Goal: Information Seeking & Learning: Learn about a topic

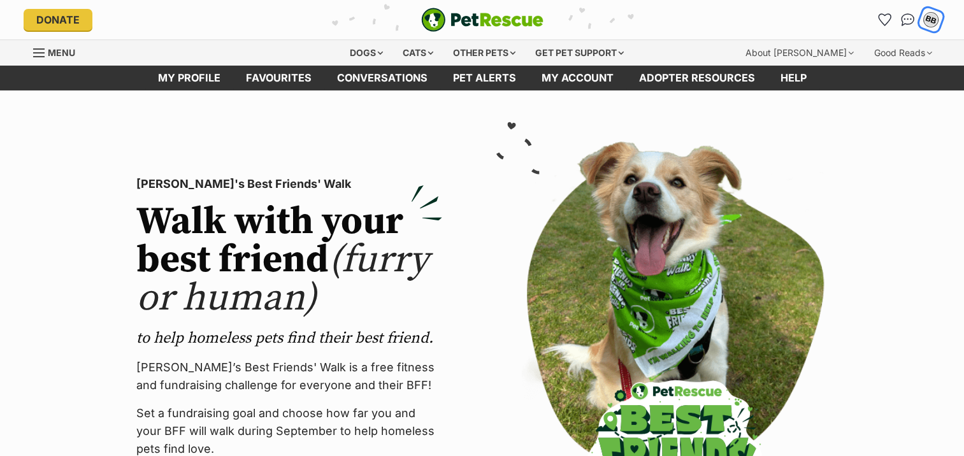
click at [931, 19] on div "BB" at bounding box center [930, 19] width 17 height 17
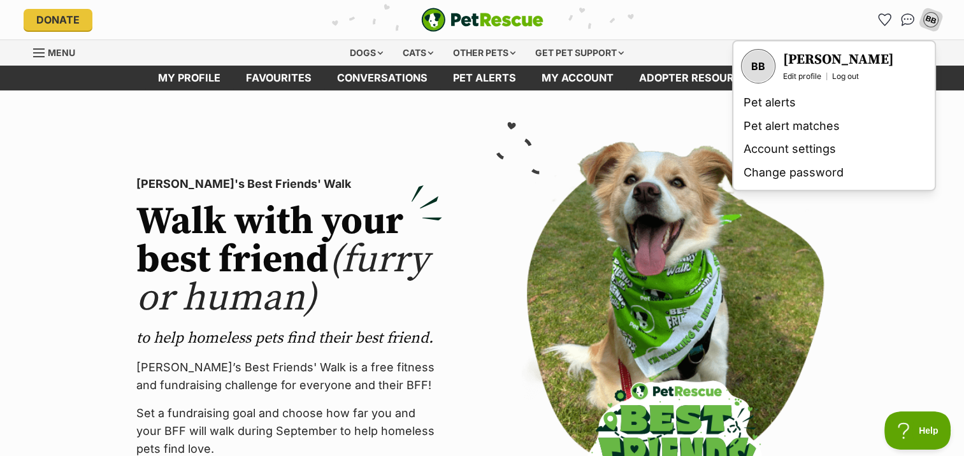
click at [892, 223] on section "PetRescue's Best Friends' Walk Walk with your best friend (furry or human) to h…" at bounding box center [482, 339] width 964 height 498
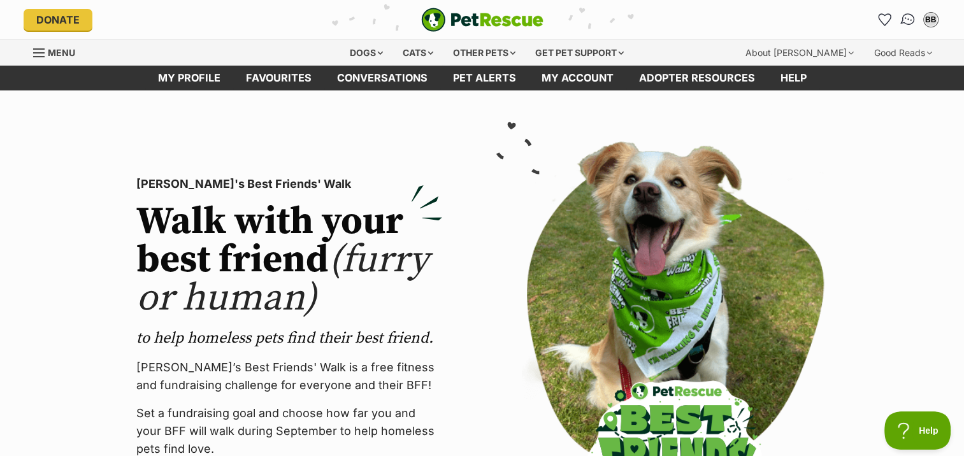
click at [910, 15] on img "Conversations" at bounding box center [907, 19] width 17 height 17
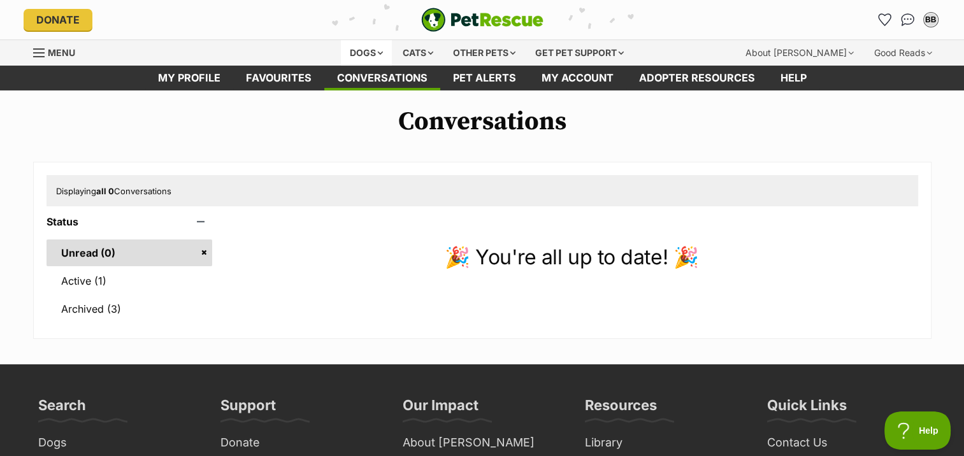
click at [362, 55] on div "Dogs" at bounding box center [366, 52] width 51 height 25
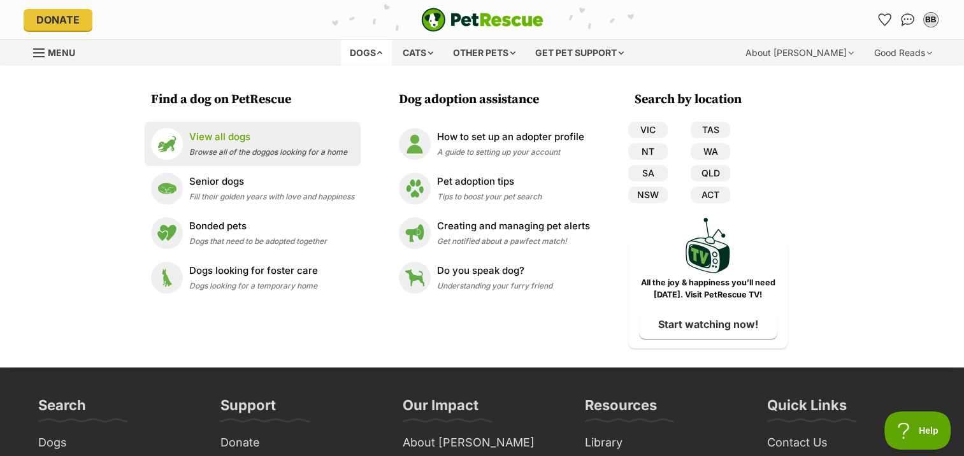
click at [216, 140] on p "View all dogs" at bounding box center [268, 137] width 158 height 15
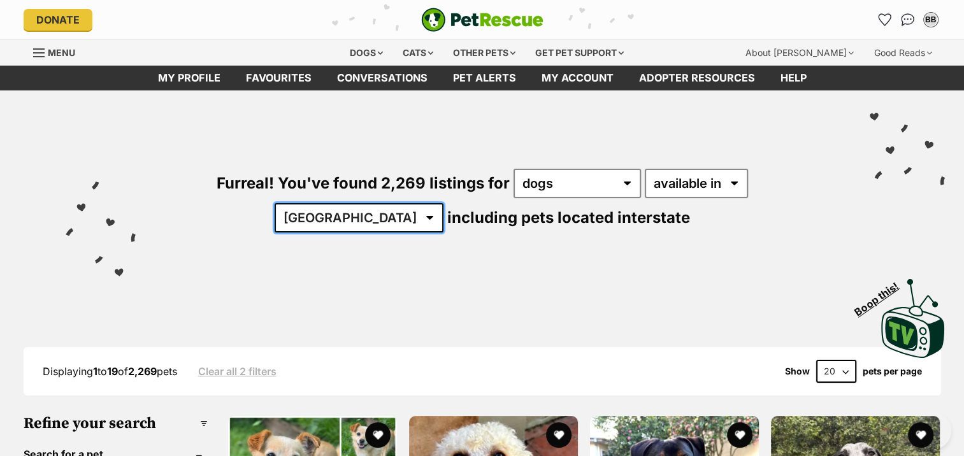
click at [443, 203] on select "[GEOGRAPHIC_DATA] [GEOGRAPHIC_DATA] [GEOGRAPHIC_DATA] [GEOGRAPHIC_DATA] [GEOGRA…" at bounding box center [359, 217] width 169 height 29
select select "NSW"
click at [443, 203] on select "[GEOGRAPHIC_DATA] [GEOGRAPHIC_DATA] [GEOGRAPHIC_DATA] [GEOGRAPHIC_DATA] [GEOGRA…" at bounding box center [359, 217] width 169 height 29
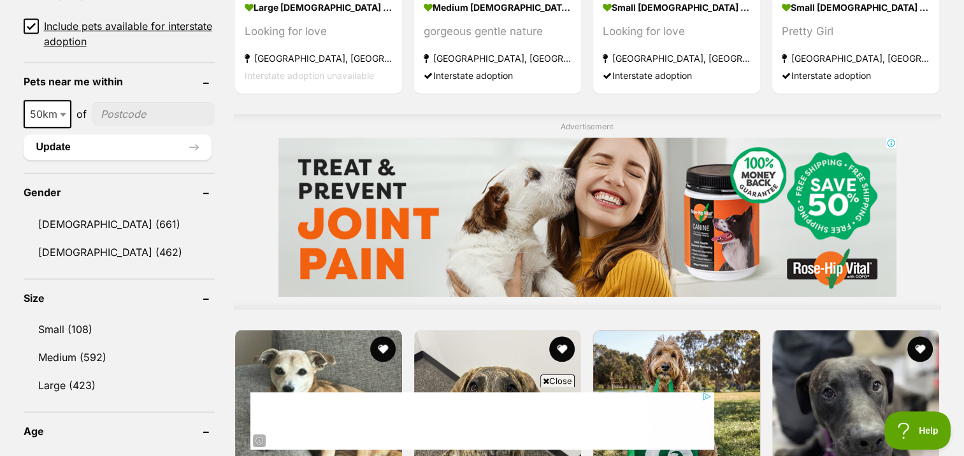
scroll to position [955, 0]
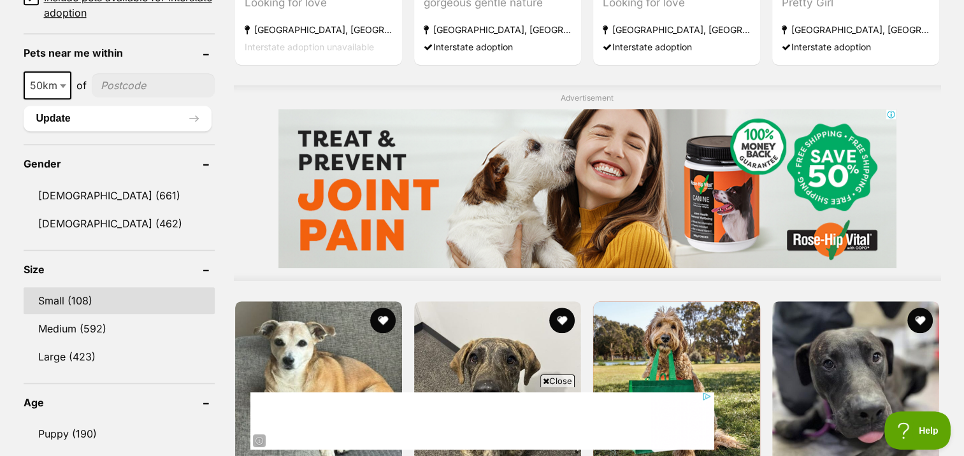
click at [56, 292] on link "Small (108)" at bounding box center [119, 300] width 191 height 27
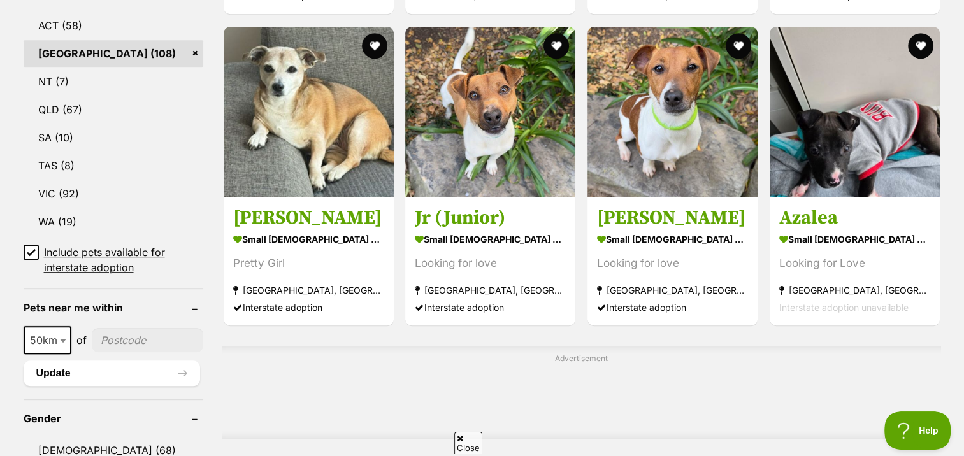
click at [138, 335] on input"] "postcode" at bounding box center [147, 340] width 111 height 24
type input"] "2287"
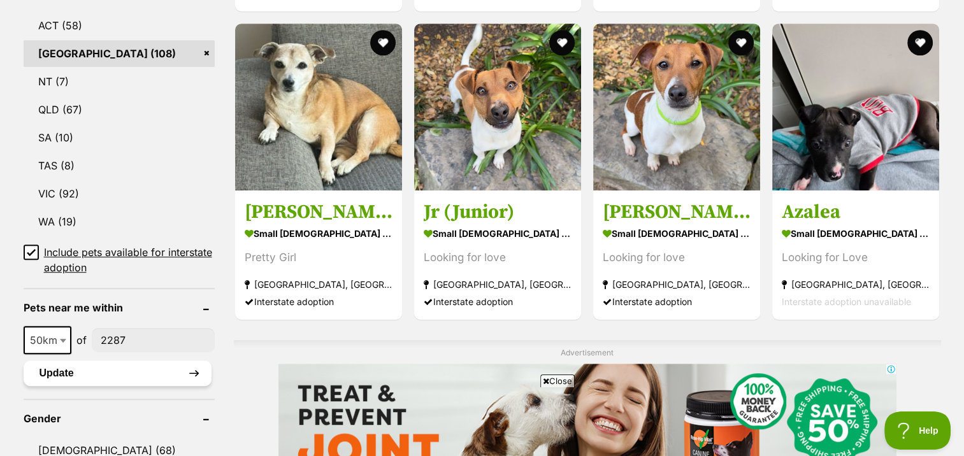
click at [61, 372] on button "Update" at bounding box center [118, 372] width 188 height 25
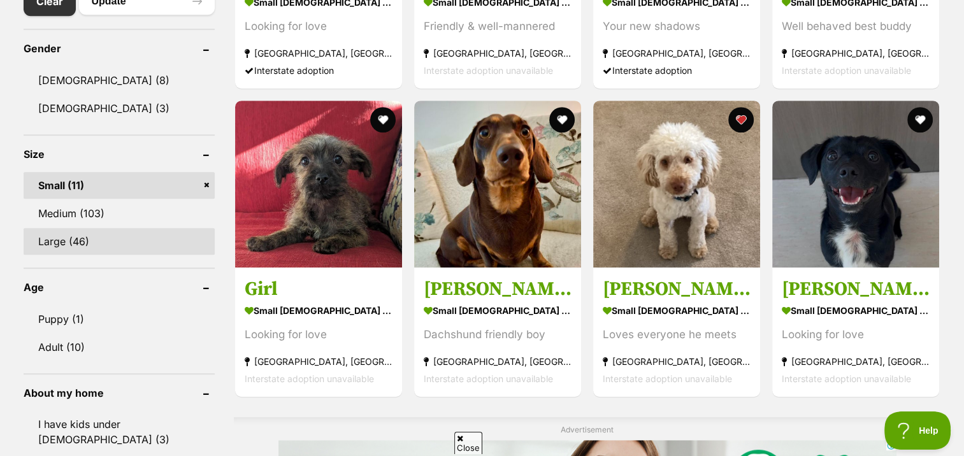
click at [84, 238] on link "Large (46)" at bounding box center [119, 241] width 191 height 27
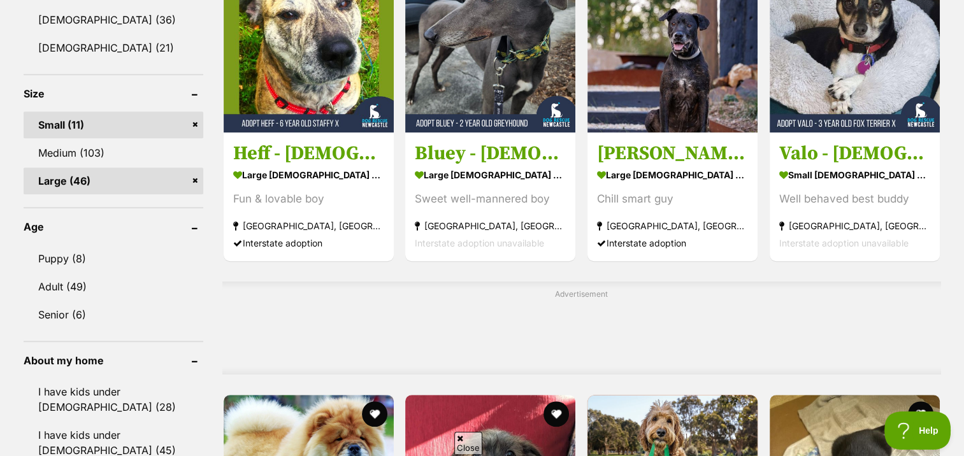
click at [69, 120] on link "Small (11)" at bounding box center [114, 124] width 180 height 27
